Goal: Use online tool/utility: Utilize a website feature to perform a specific function

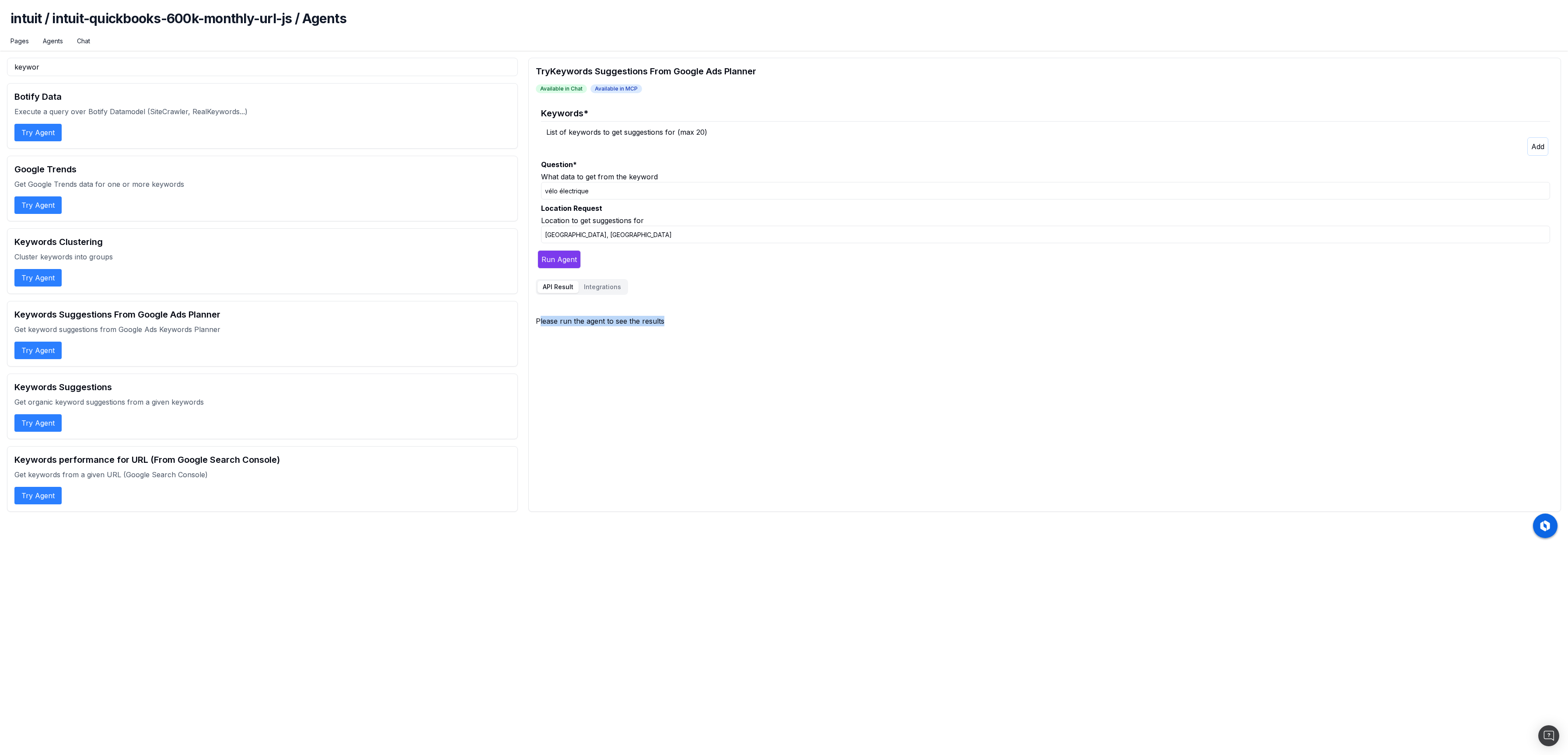
click at [618, 344] on div "Try Keywords Suggestions From Google Ads Planner Available in Chat Available in…" at bounding box center [1045, 285] width 1032 height 454
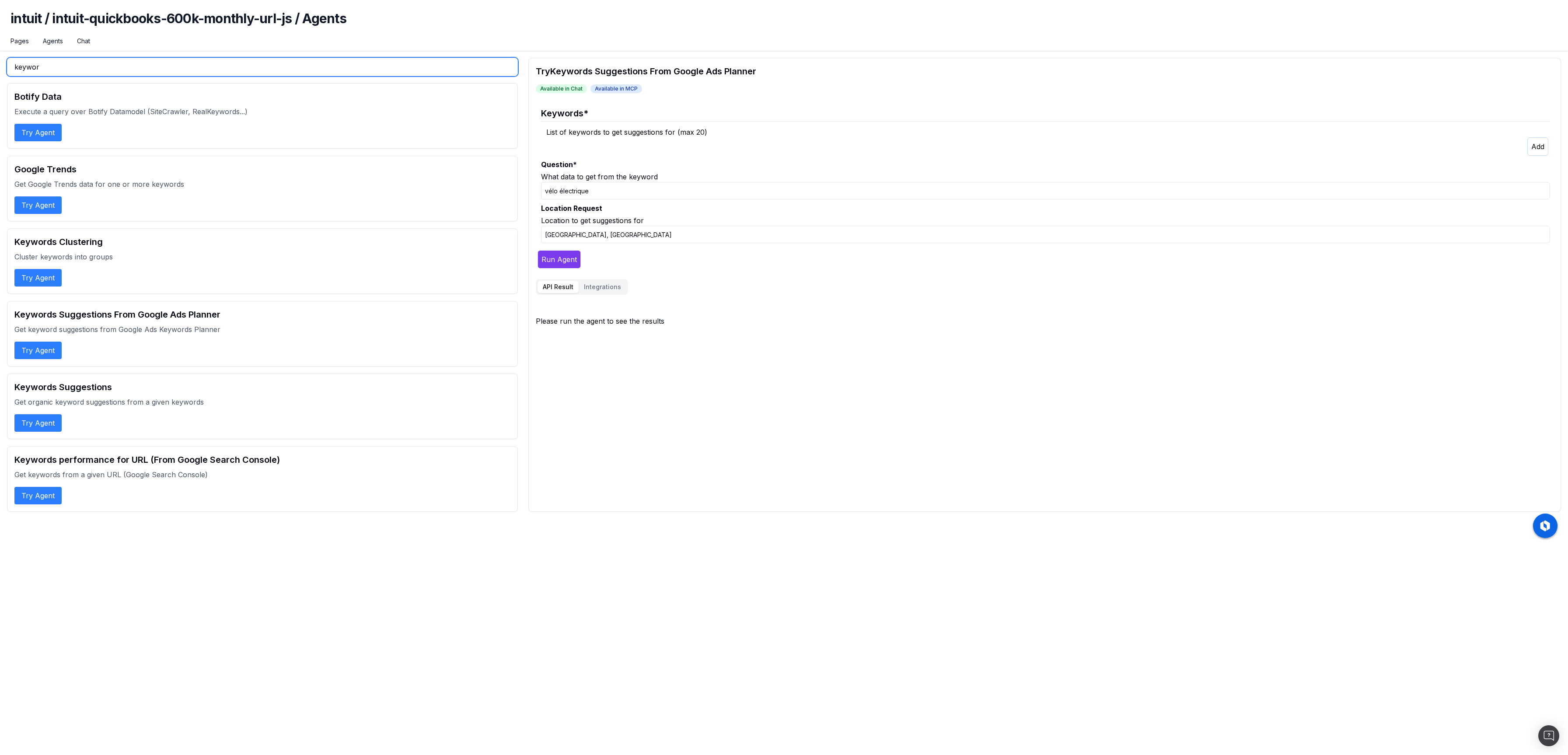
drag, startPoint x: 45, startPoint y: 70, endPoint x: -33, endPoint y: 55, distance: 79.4
click at [0, 55] on html "intuit / intuit-quickbooks-600k-monthly-url-js / Agents Pages Agents Chat keywo…" at bounding box center [784, 378] width 1568 height 755
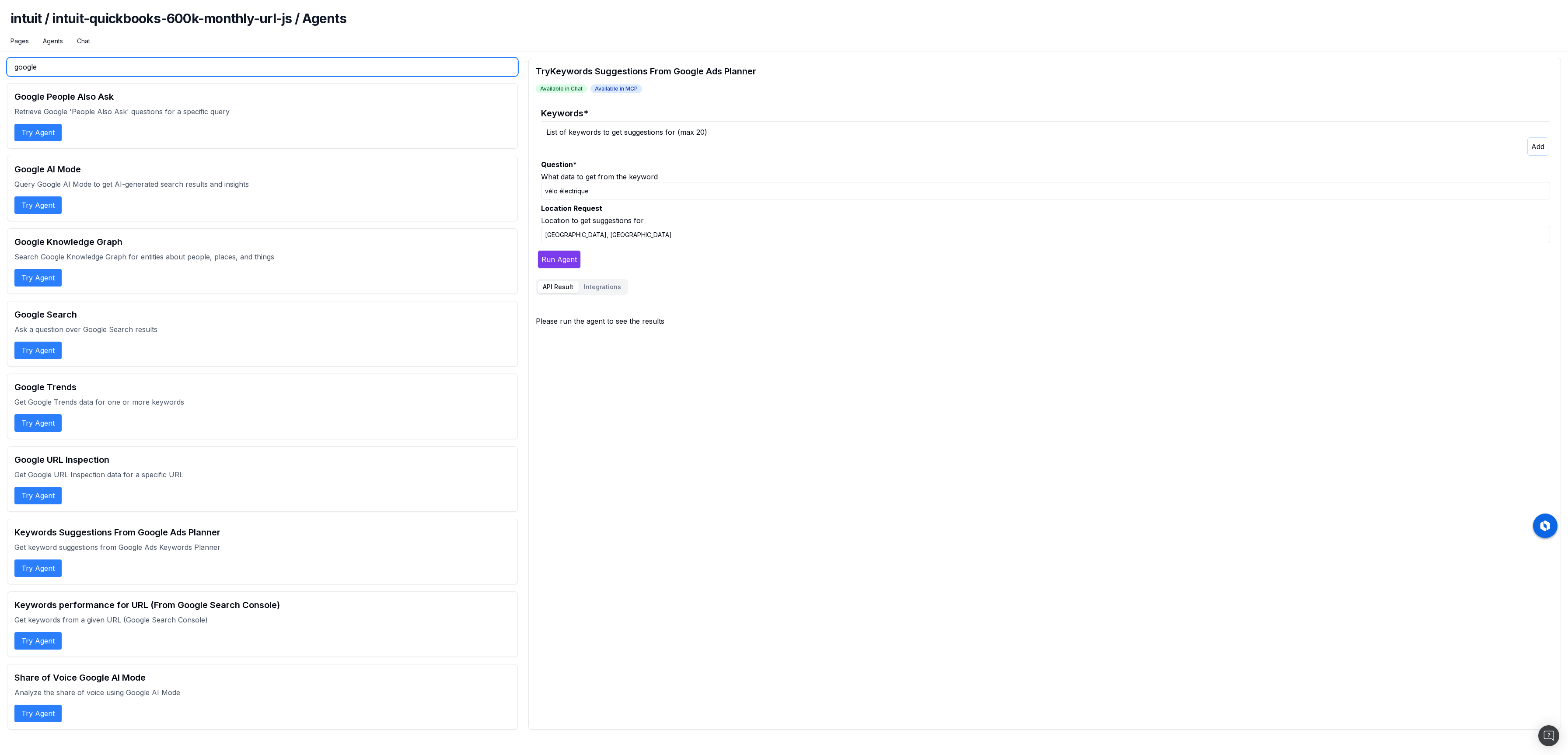
type input "google"
click at [44, 349] on button "Try Agent" at bounding box center [38, 350] width 47 height 18
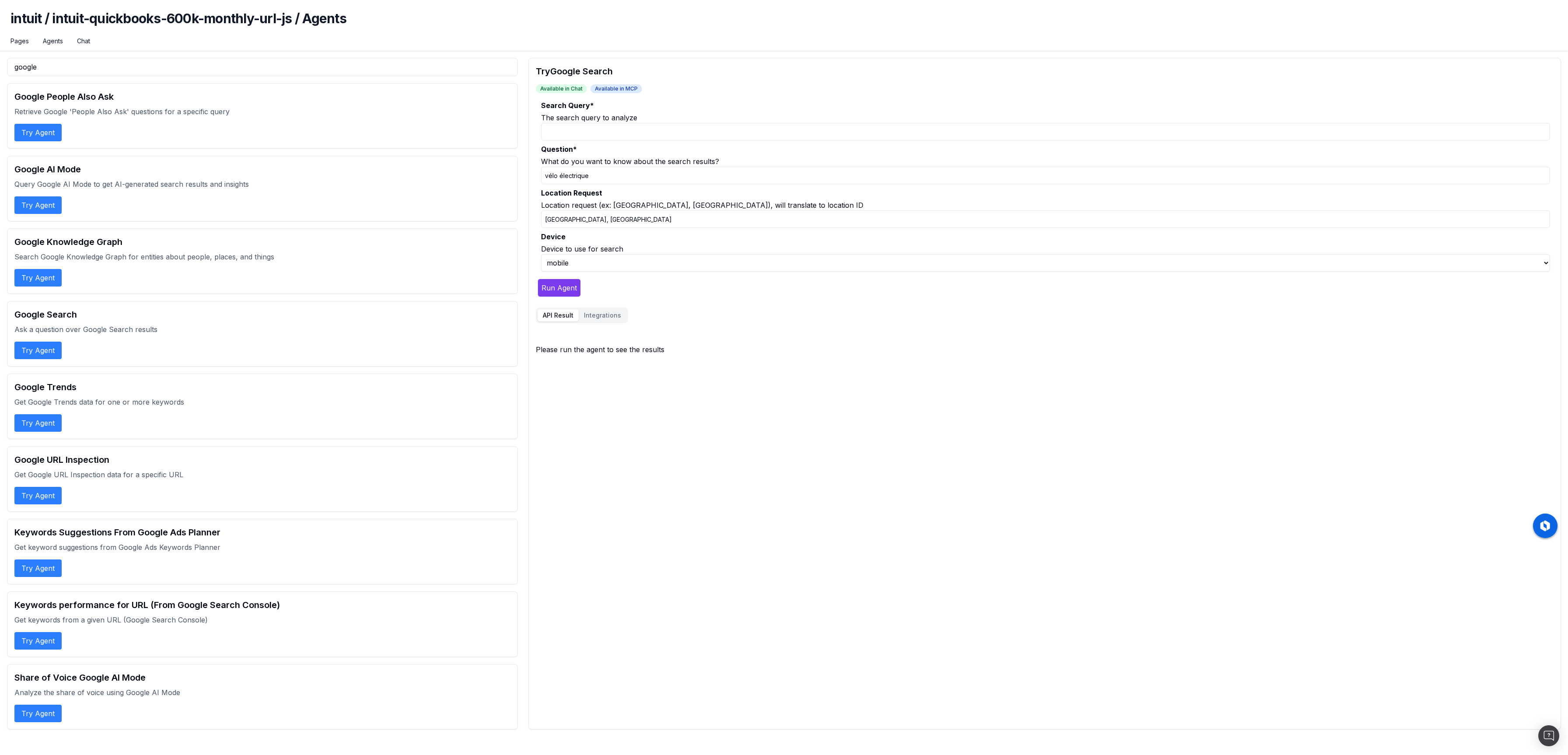
click at [602, 219] on input "[GEOGRAPHIC_DATA], [GEOGRAPHIC_DATA]" at bounding box center [1046, 219] width 1009 height 18
click at [591, 128] on input "Search Query *" at bounding box center [1046, 132] width 1009 height 18
click at [581, 174] on input "vélo électrique" at bounding box center [1046, 175] width 1009 height 18
click at [653, 177] on input "vélo électrique" at bounding box center [1046, 175] width 1009 height 18
drag, startPoint x: 655, startPoint y: 178, endPoint x: 532, endPoint y: 179, distance: 123.0
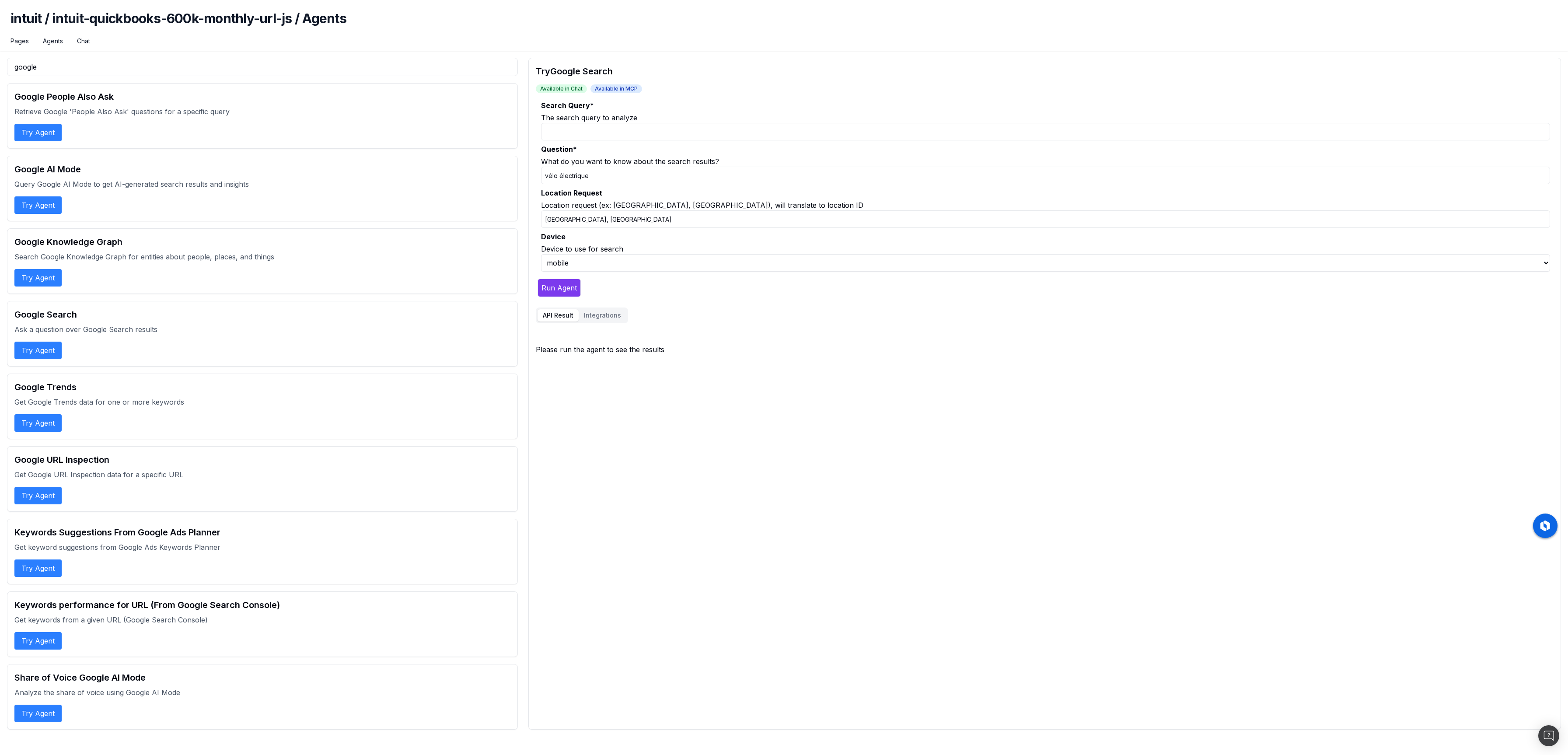
click at [532, 179] on div "Try Google Search Available in Chat Available in MCP Search Query * The search …" at bounding box center [1045, 394] width 1032 height 672
type input "Do we have a AI overview for this query ?"
click at [588, 126] on input "Search Query *" at bounding box center [1046, 132] width 1009 height 18
click at [559, 136] on input "Search Query *" at bounding box center [1046, 132] width 1009 height 18
drag, startPoint x: 605, startPoint y: 135, endPoint x: 448, endPoint y: 135, distance: 157.0
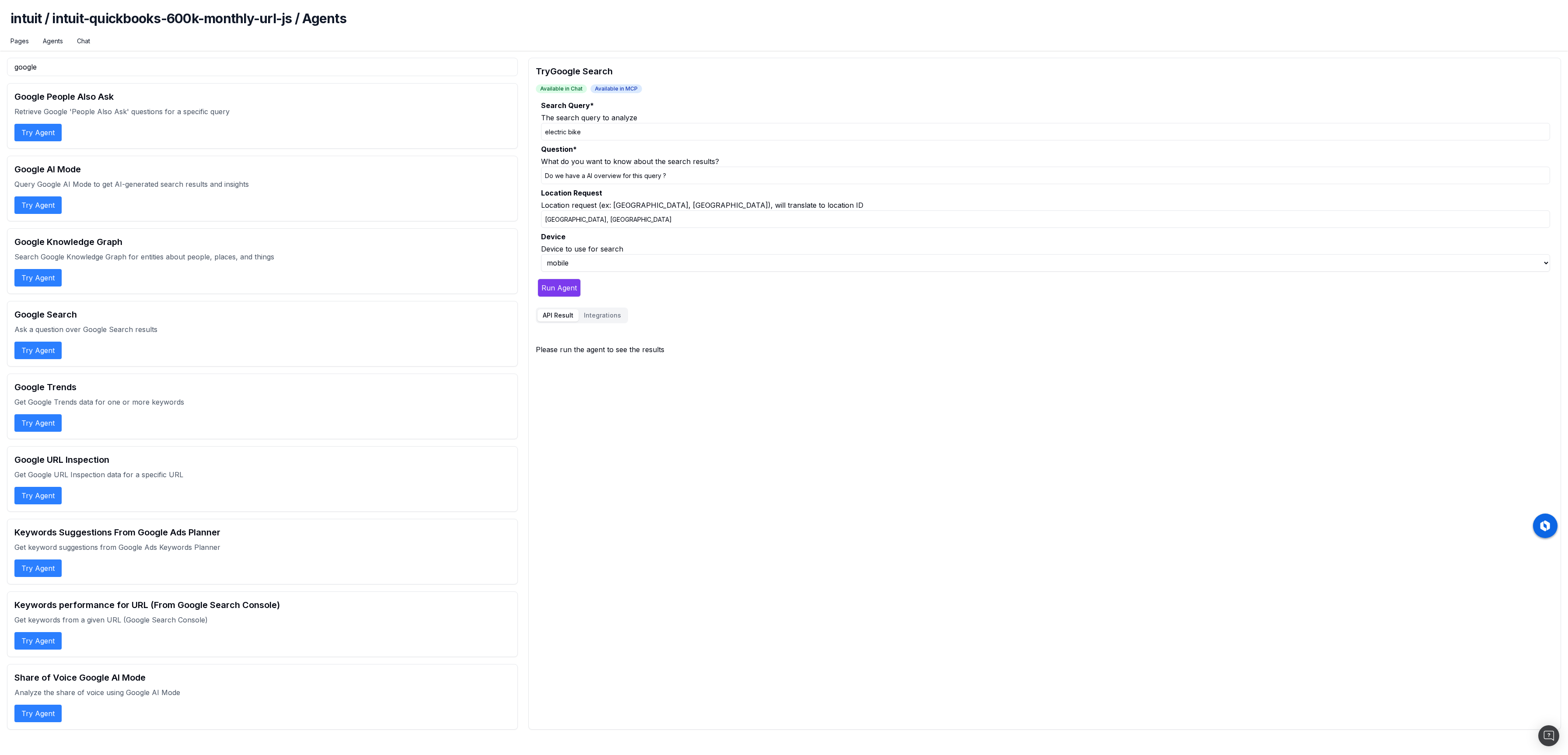
click at [448, 135] on div "google Google People Also Ask Retrieve Google 'People Also Ask' questions for a…" at bounding box center [783, 394] width 1554 height 672
type input "Meilleur vélo électrique"
click at [561, 289] on button "Run Agent" at bounding box center [559, 288] width 43 height 18
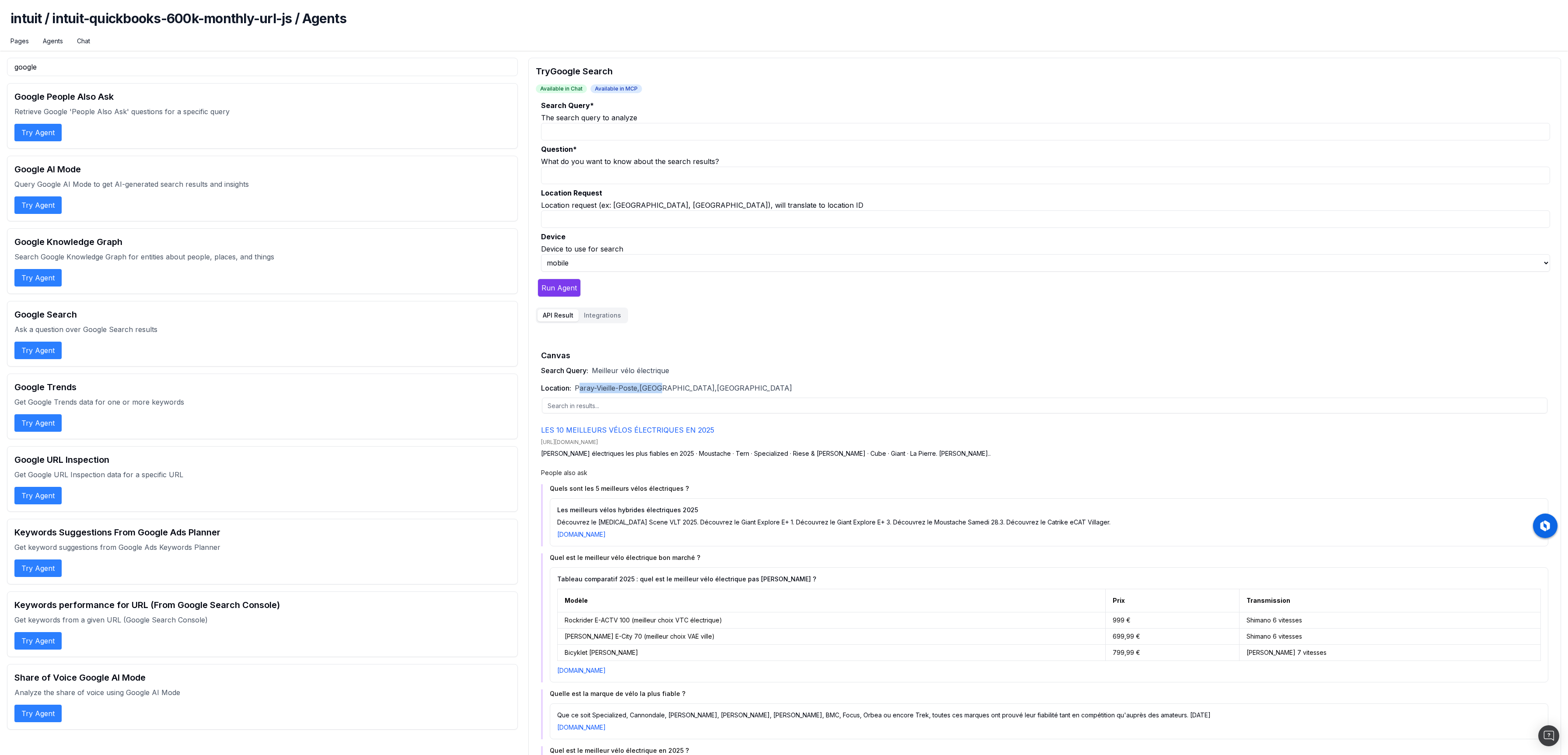
drag, startPoint x: 579, startPoint y: 387, endPoint x: 731, endPoint y: 388, distance: 152.0
click at [664, 385] on span "Paray-Vieille-Poste,[GEOGRAPHIC_DATA],[GEOGRAPHIC_DATA]" at bounding box center [683, 388] width 217 height 10
click at [737, 388] on div "Location: [GEOGRAPHIC_DATA],[GEOGRAPHIC_DATA],[GEOGRAPHIC_DATA]" at bounding box center [1045, 388] width 1007 height 10
click at [732, 387] on div "Location: [GEOGRAPHIC_DATA],[GEOGRAPHIC_DATA],[GEOGRAPHIC_DATA]" at bounding box center [1045, 388] width 1007 height 10
drag, startPoint x: 577, startPoint y: 388, endPoint x: 712, endPoint y: 386, distance: 135.0
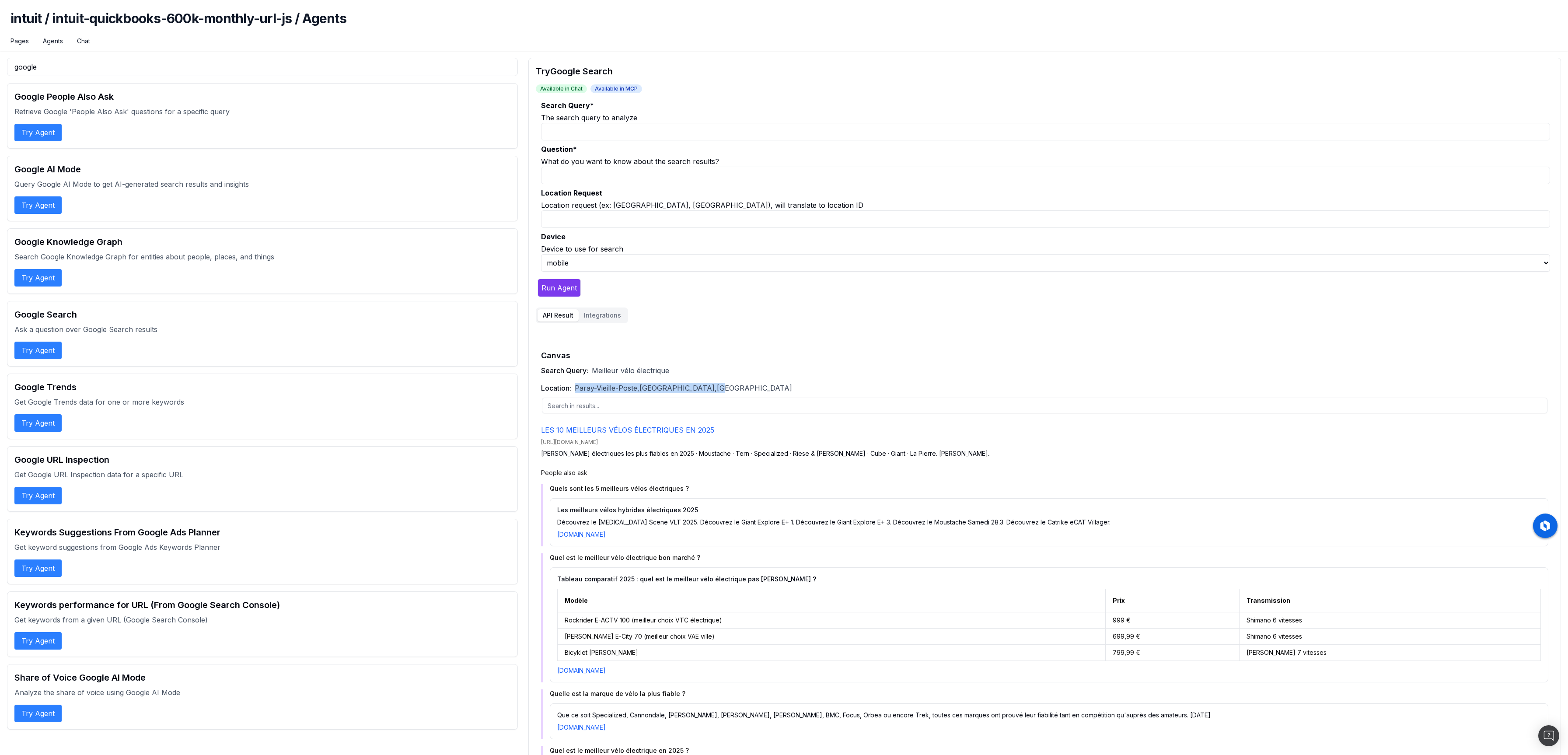
click at [712, 386] on div "Location: [GEOGRAPHIC_DATA],[GEOGRAPHIC_DATA],[GEOGRAPHIC_DATA]" at bounding box center [1045, 388] width 1007 height 10
copy span "Paray-Vieille-Poste,[GEOGRAPHIC_DATA],[GEOGRAPHIC_DATA]"
click at [593, 132] on input "Search Query *" at bounding box center [1046, 132] width 1009 height 18
click at [41, 351] on button "Try Agent" at bounding box center [38, 350] width 47 height 18
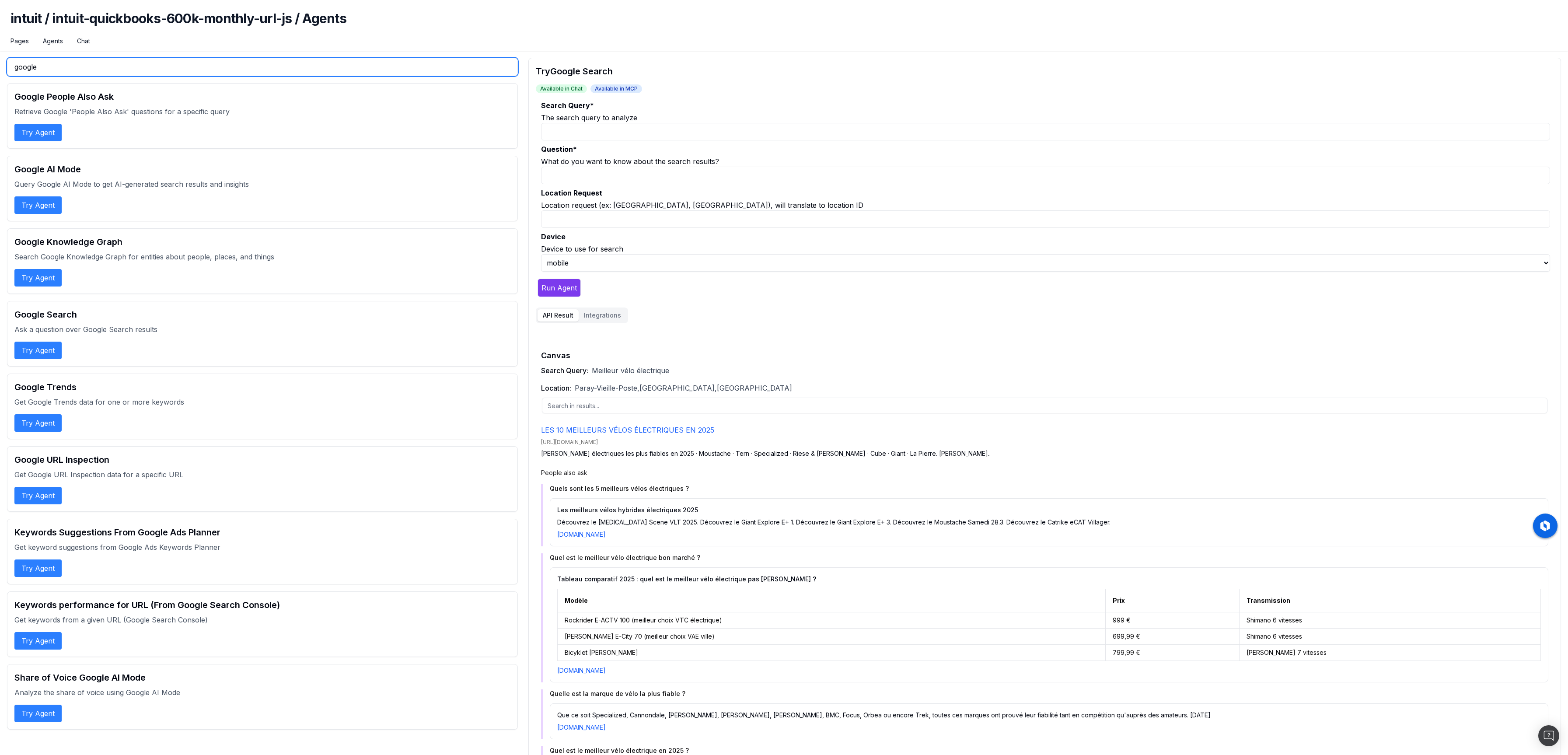
drag, startPoint x: 88, startPoint y: 66, endPoint x: -60, endPoint y: 55, distance: 148.4
click at [0, 55] on html "intuit / intuit-quickbooks-600k-monthly-url-js / Agents Pages Agents Chat googl…" at bounding box center [784, 378] width 1568 height 755
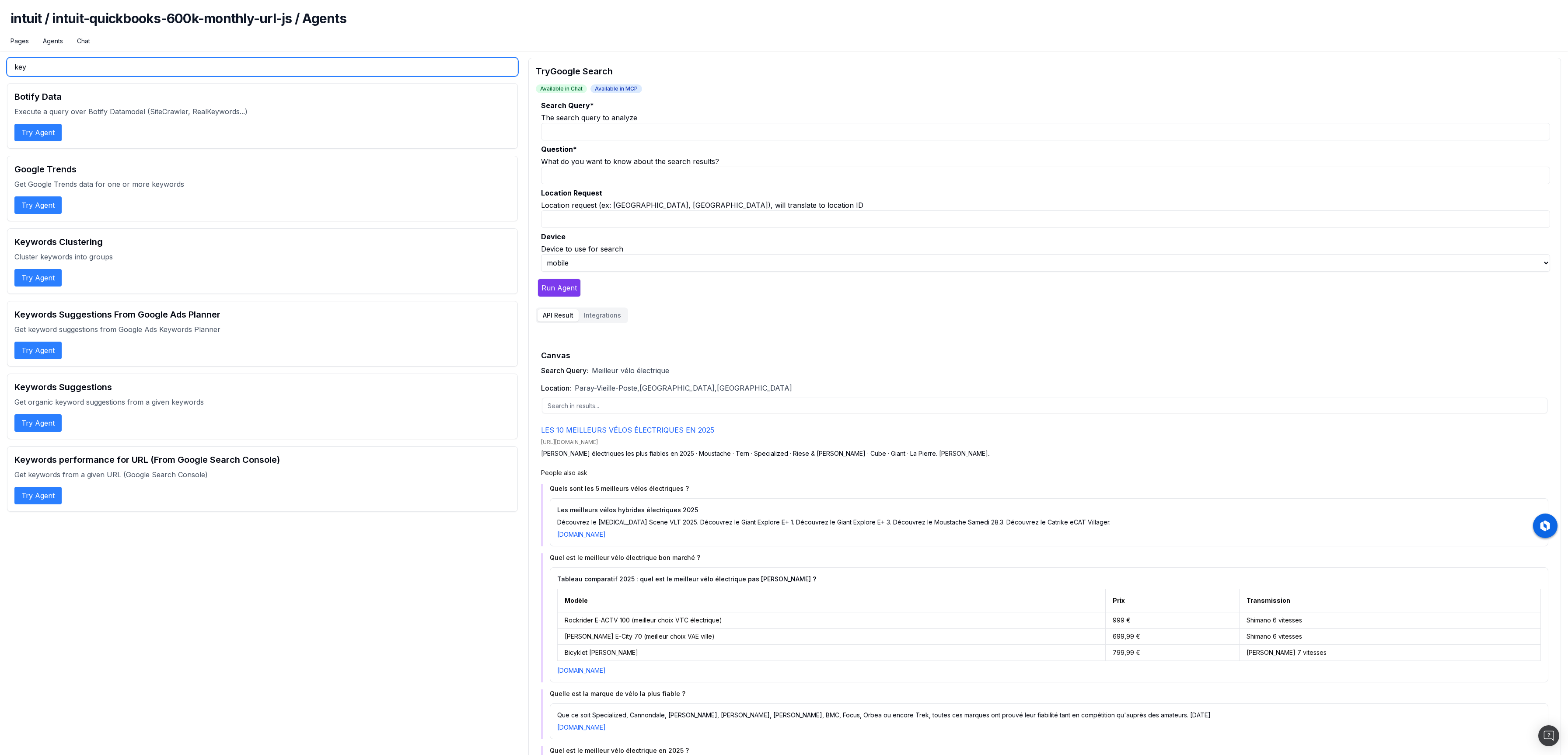
type input "key"
click at [33, 424] on button "Try Agent" at bounding box center [38, 423] width 47 height 18
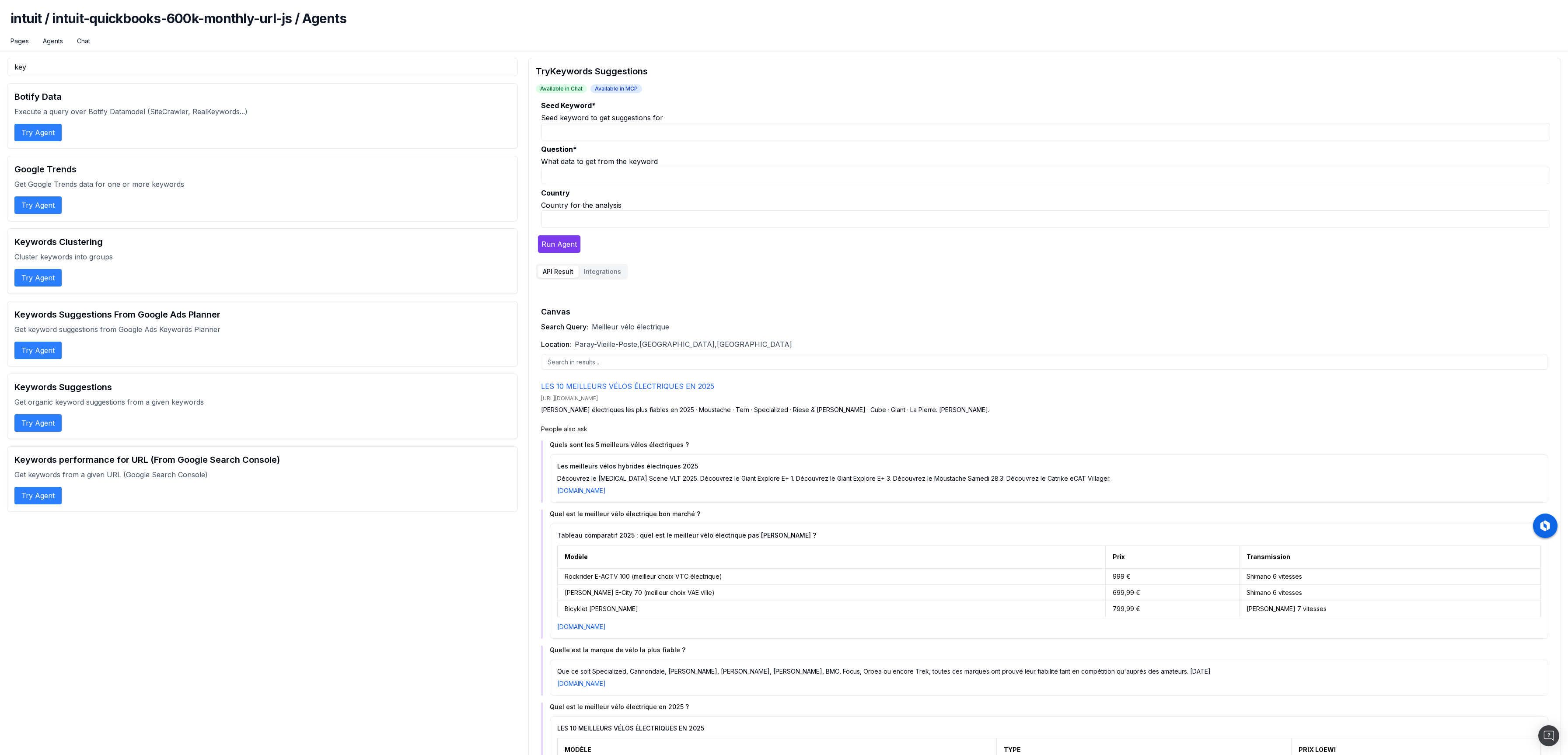
click at [613, 133] on input "Seed Keyword *" at bounding box center [1046, 132] width 1009 height 18
type input "l"
type input "electric bike"
click at [620, 171] on input "Question *" at bounding box center [1046, 175] width 1009 height 18
type input "which are the 5 first organic URLs"
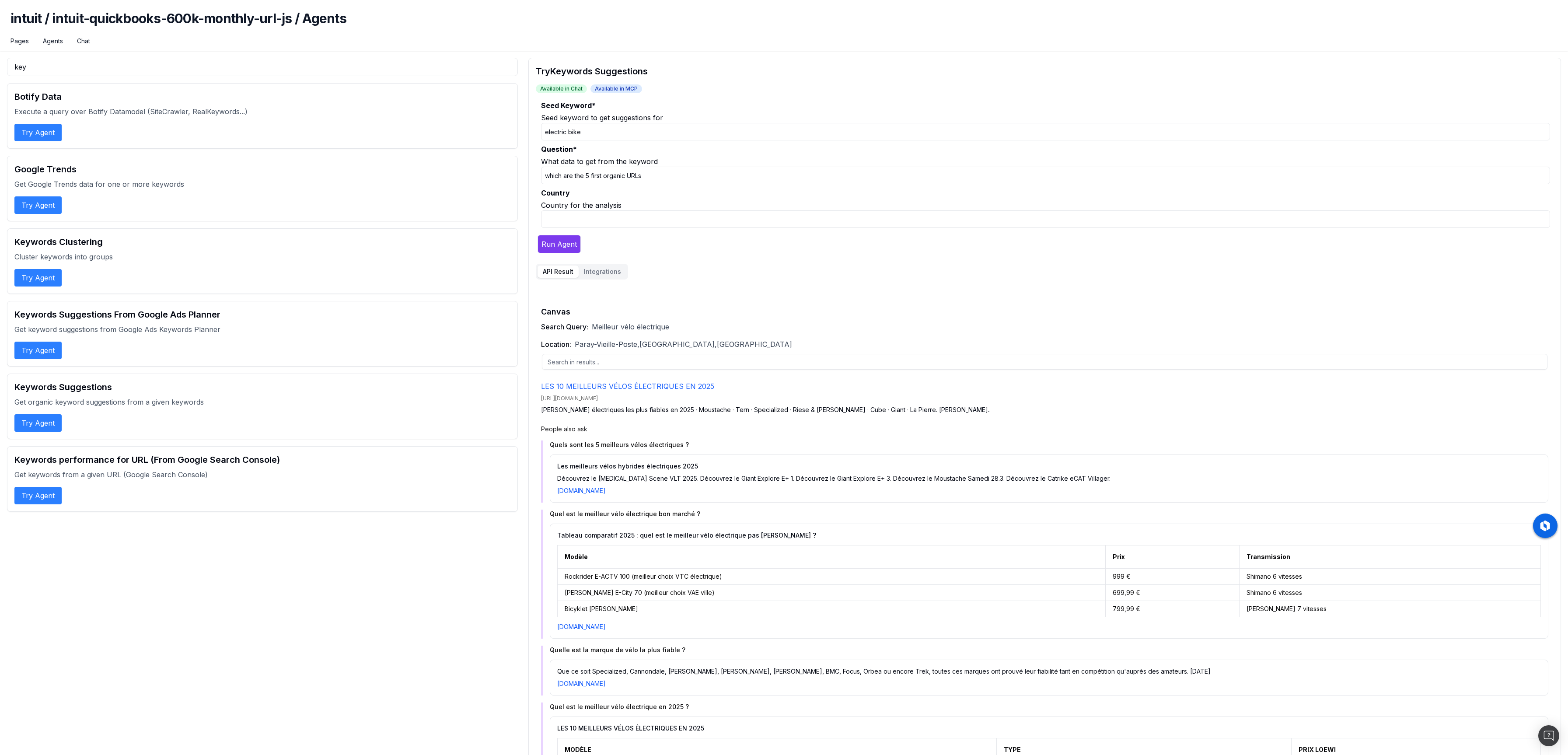
click at [592, 231] on fieldset "Seed Keyword * Seed keyword to get suggestions for electric bike Question * Wha…" at bounding box center [1043, 166] width 1014 height 132
click at [594, 220] on input "Country" at bounding box center [1046, 219] width 1009 height 18
drag, startPoint x: 569, startPoint y: 217, endPoint x: 671, endPoint y: 219, distance: 102.0
click at [671, 219] on input "[GEOGRAPHIC_DATA],[GEOGRAPHIC_DATA]" at bounding box center [1046, 219] width 1009 height 18
type input "[GEOGRAPHIC_DATA]"
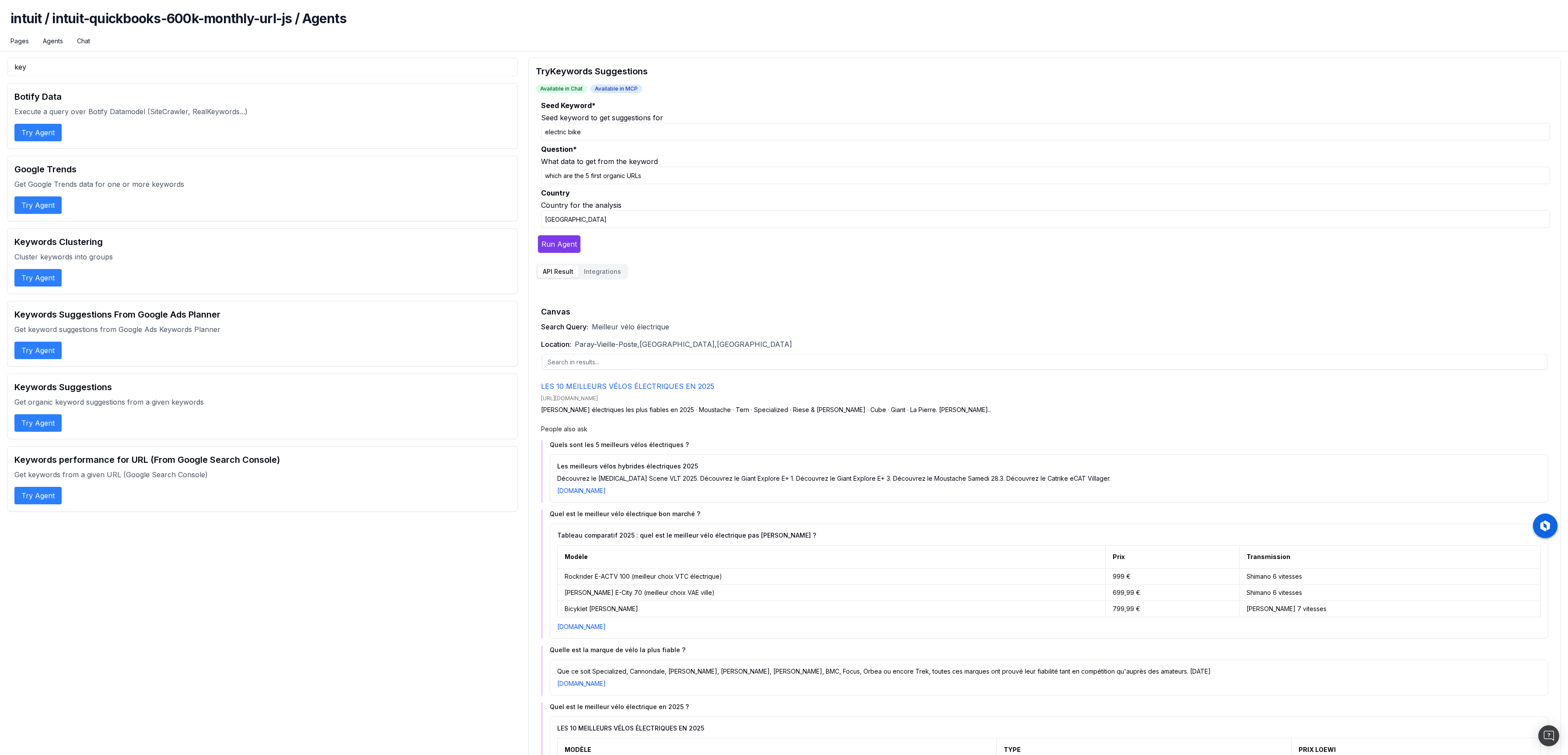
click at [557, 246] on button "Run Agent" at bounding box center [559, 244] width 43 height 18
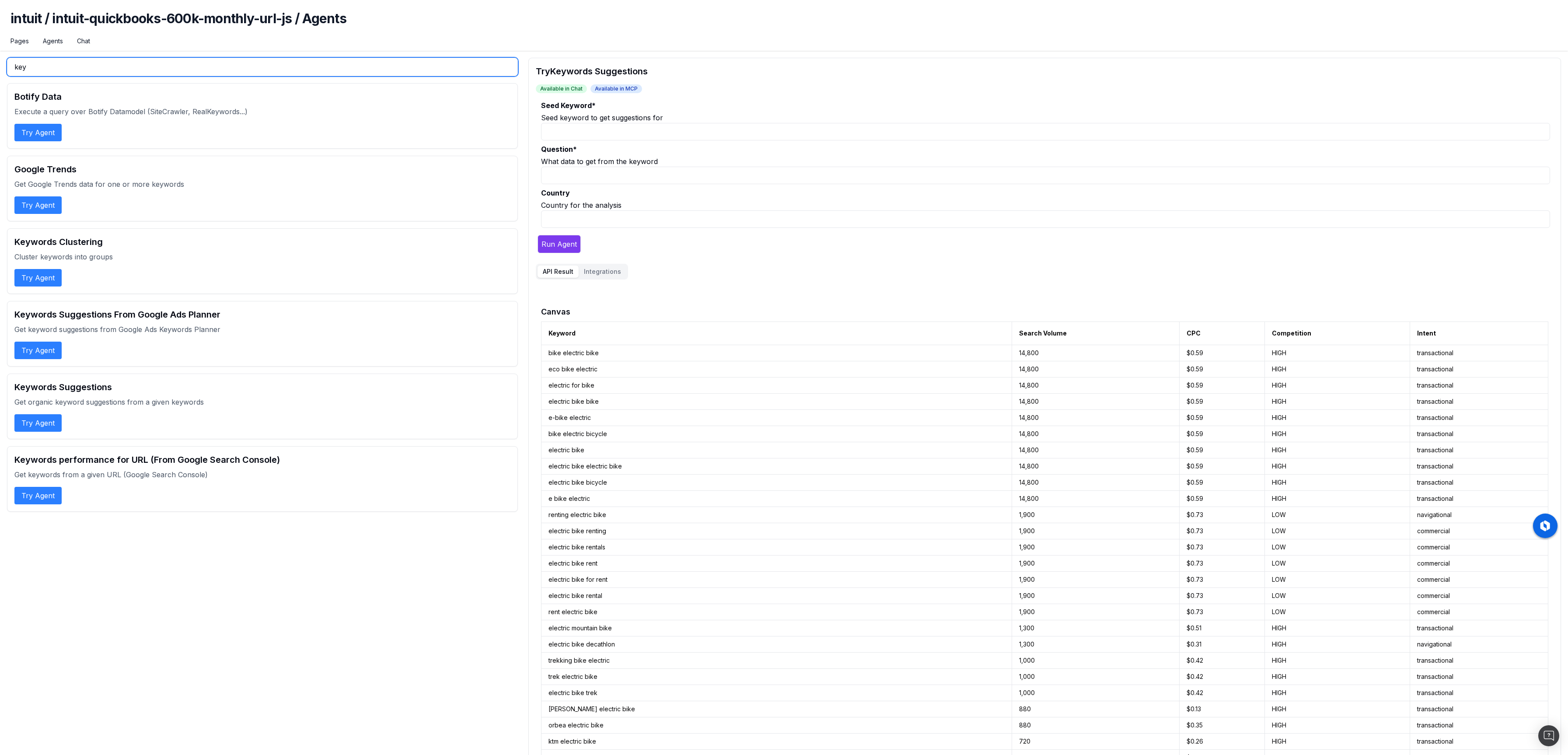
click at [455, 74] on input "key" at bounding box center [262, 67] width 511 height 18
click at [42, 353] on button "Try Agent" at bounding box center [38, 350] width 47 height 18
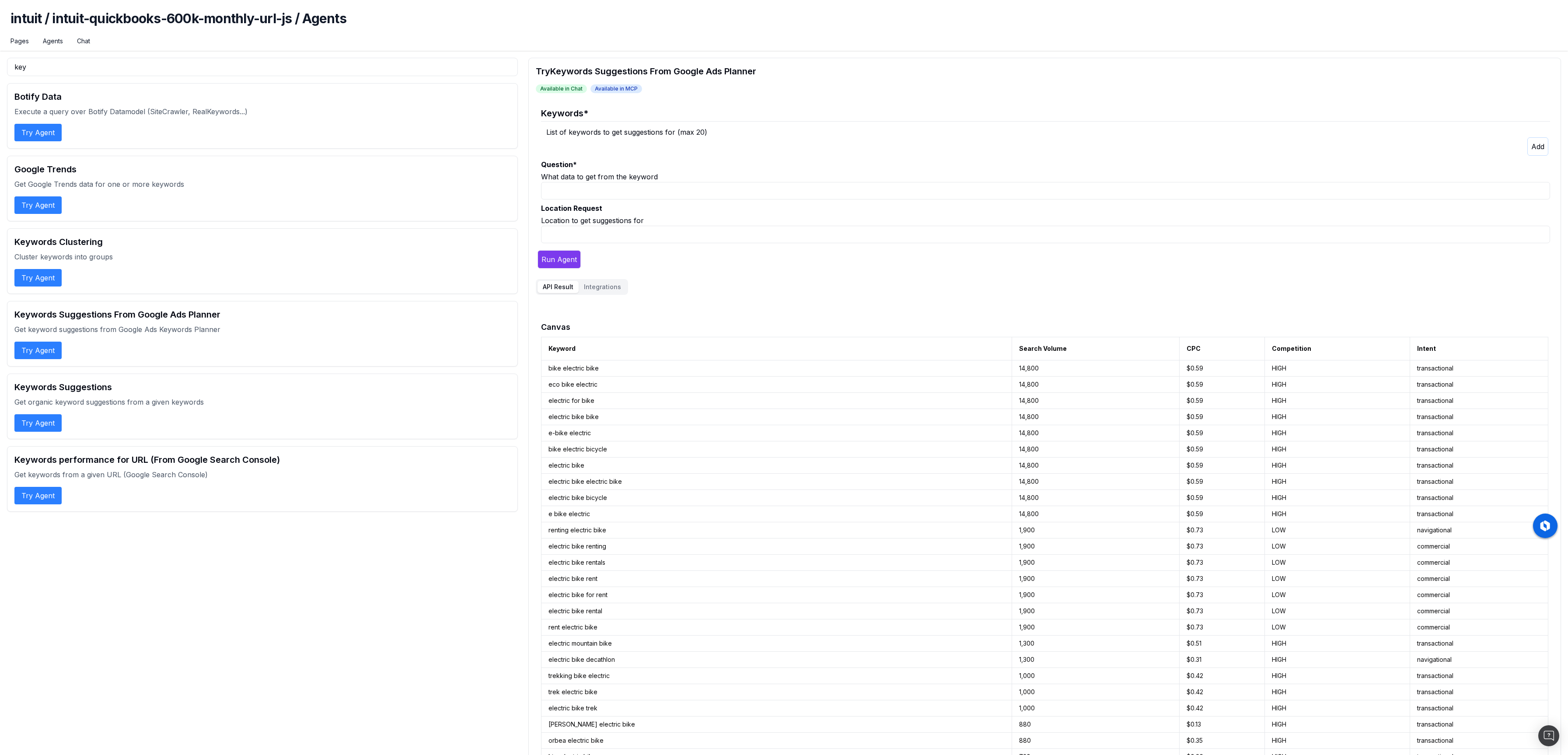
click at [575, 230] on input "Location Request" at bounding box center [1046, 234] width 1009 height 18
type input "[GEOGRAPHIC_DATA], [GEOGRAPHIC_DATA]"
click at [580, 188] on input "Question *" at bounding box center [1046, 191] width 1009 height 18
type input "electric bike"
click at [575, 128] on div "List of keywords to get suggestions for (max 20)" at bounding box center [1048, 132] width 1004 height 10
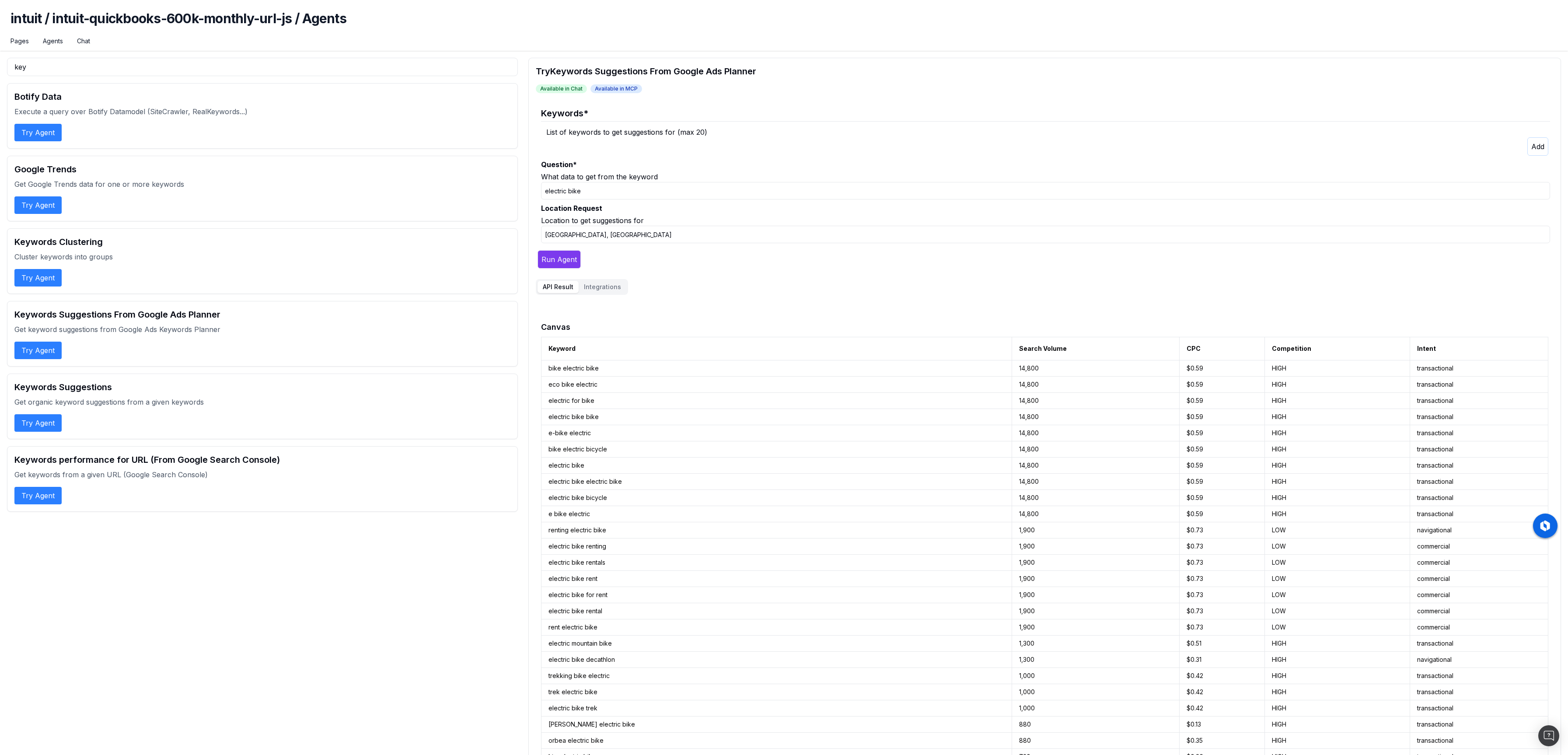
click at [569, 136] on div "List of keywords to get suggestions for (max 20)" at bounding box center [1048, 132] width 1004 height 10
click at [561, 139] on p at bounding box center [1048, 147] width 1004 height 18
click at [557, 265] on button "Run Agent" at bounding box center [559, 259] width 43 height 18
